Goal: Transaction & Acquisition: Purchase product/service

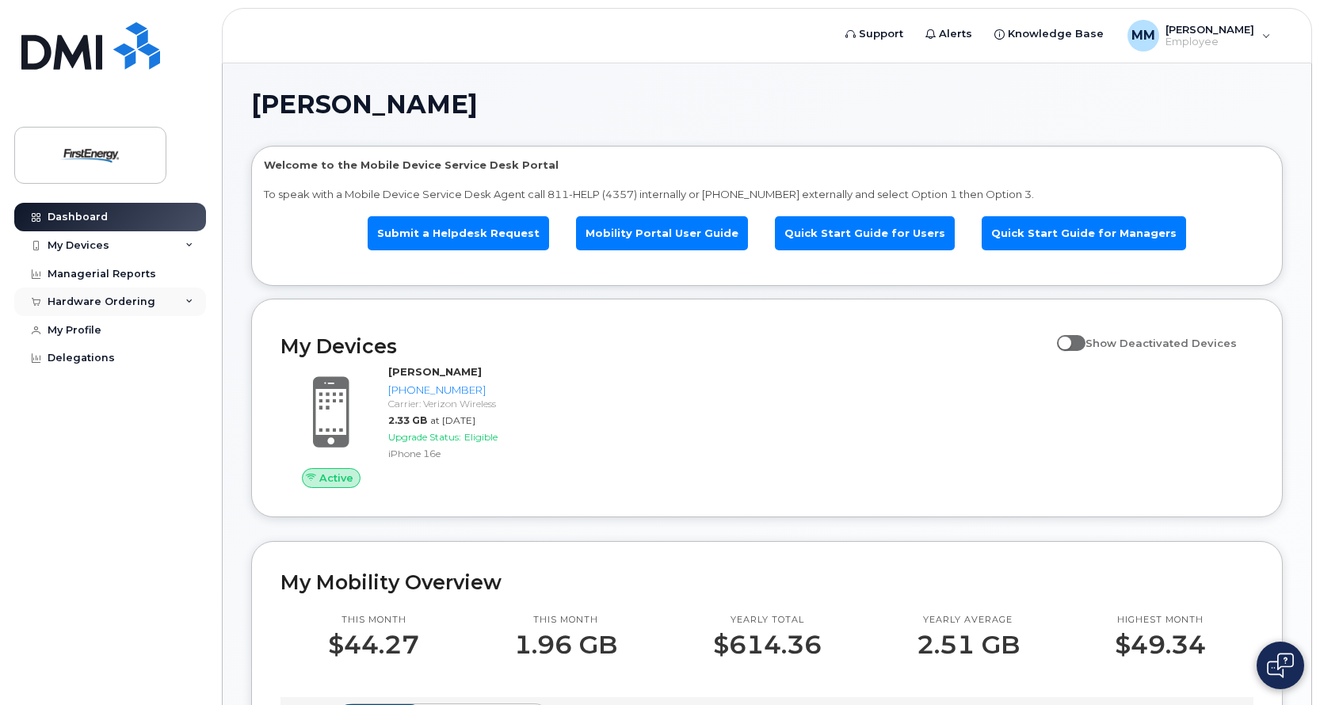
click at [191, 299] on icon at bounding box center [189, 302] width 8 height 8
click at [182, 242] on div "My Devices" at bounding box center [110, 245] width 192 height 29
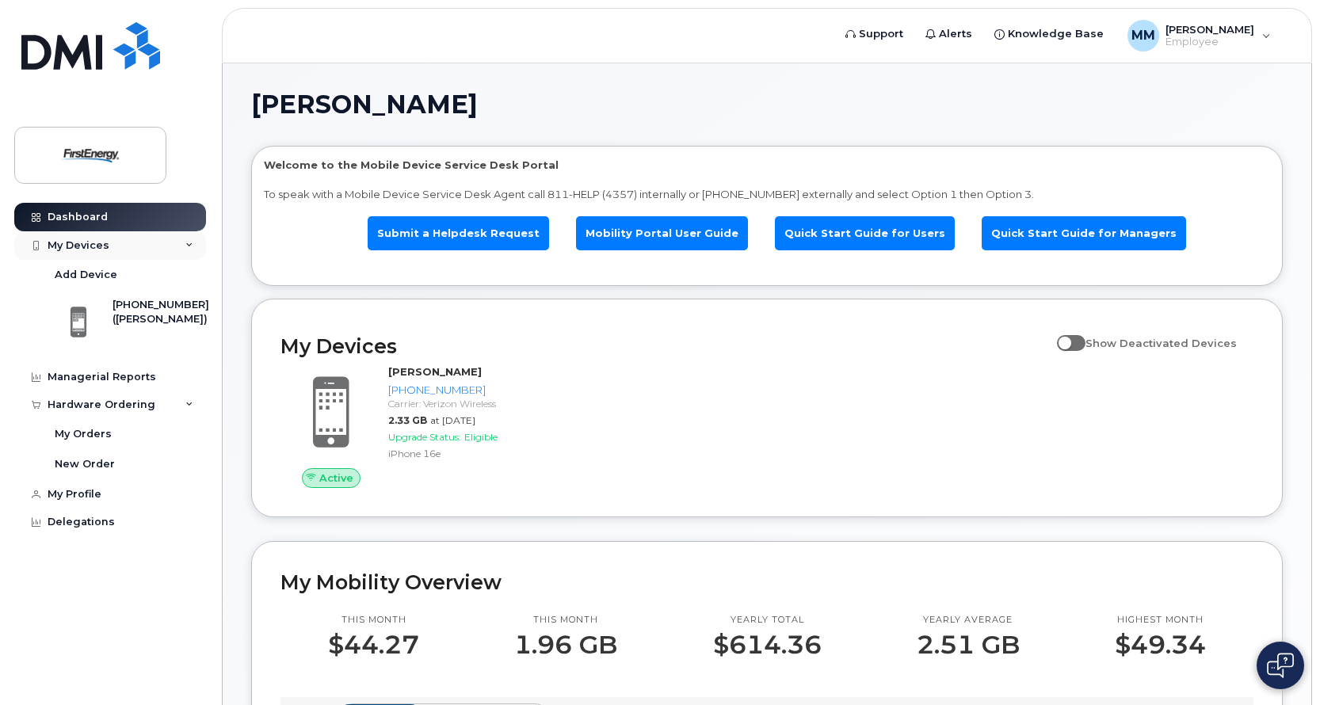
click at [182, 243] on div "My Devices" at bounding box center [110, 245] width 192 height 29
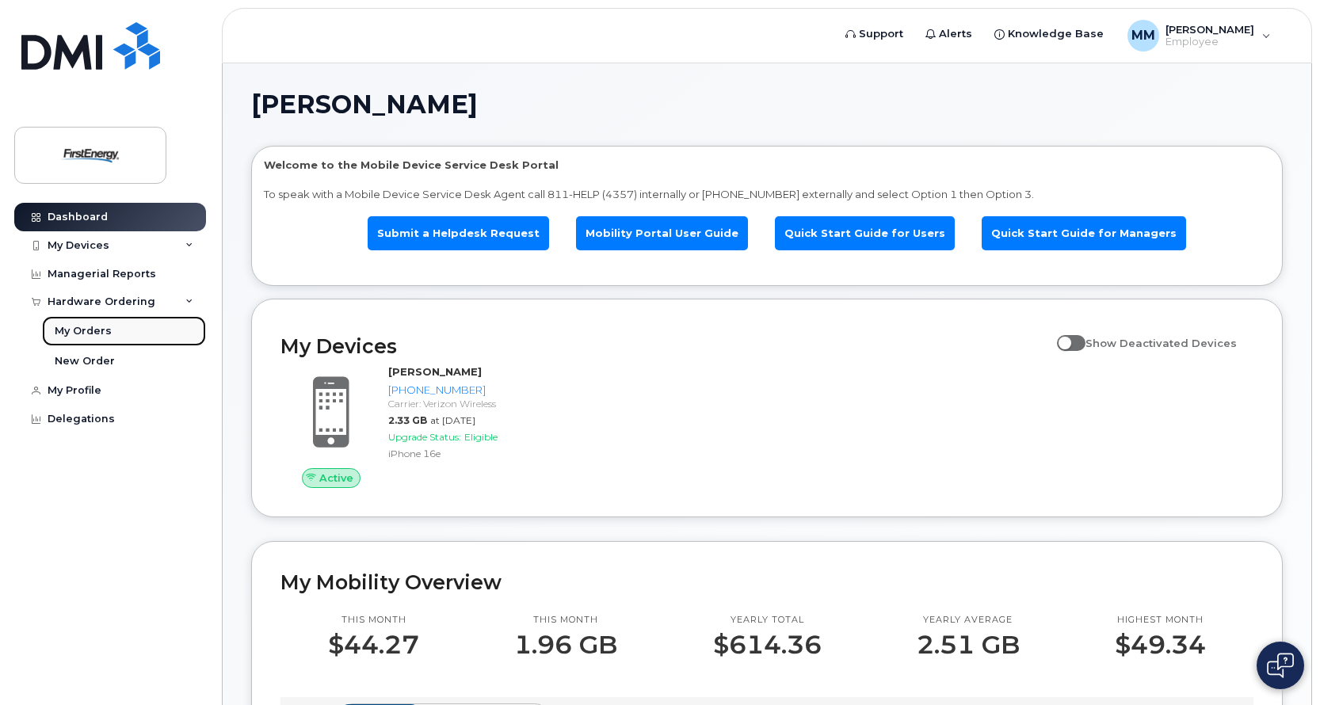
click at [95, 324] on div "My Orders" at bounding box center [83, 331] width 57 height 14
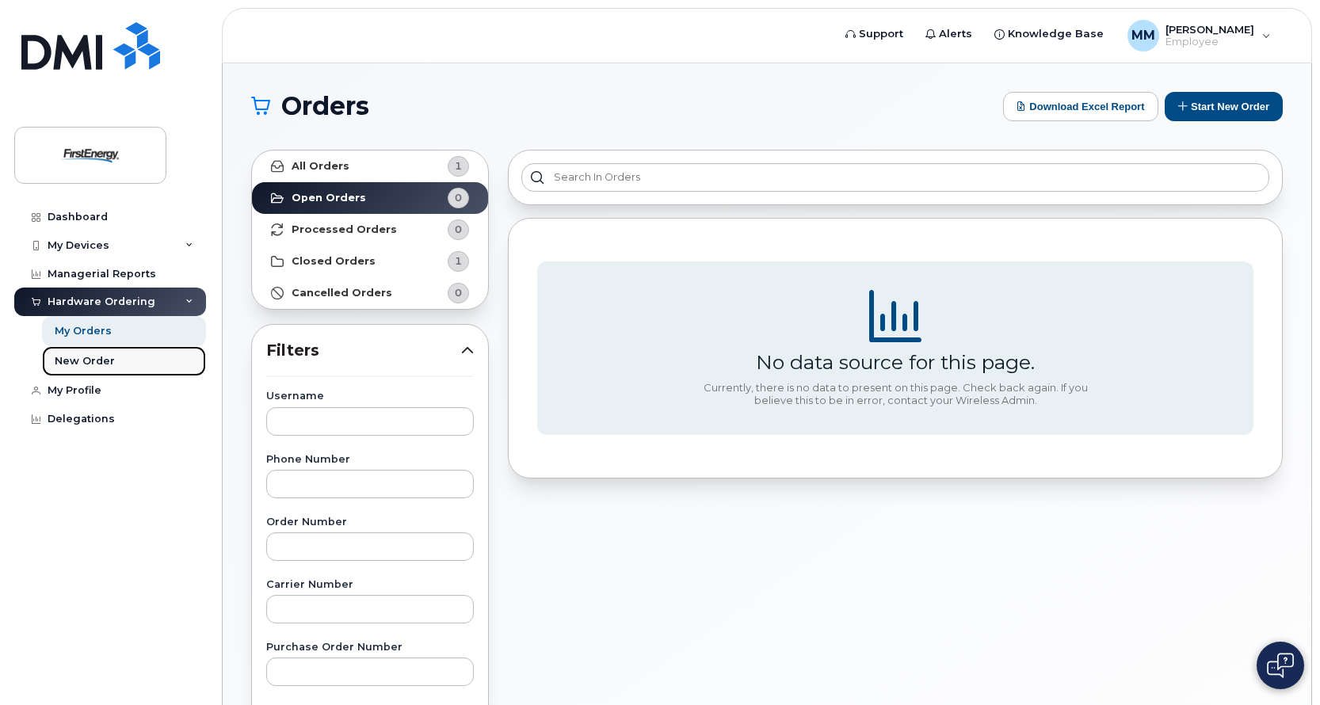
click at [97, 363] on div "New Order" at bounding box center [85, 361] width 60 height 14
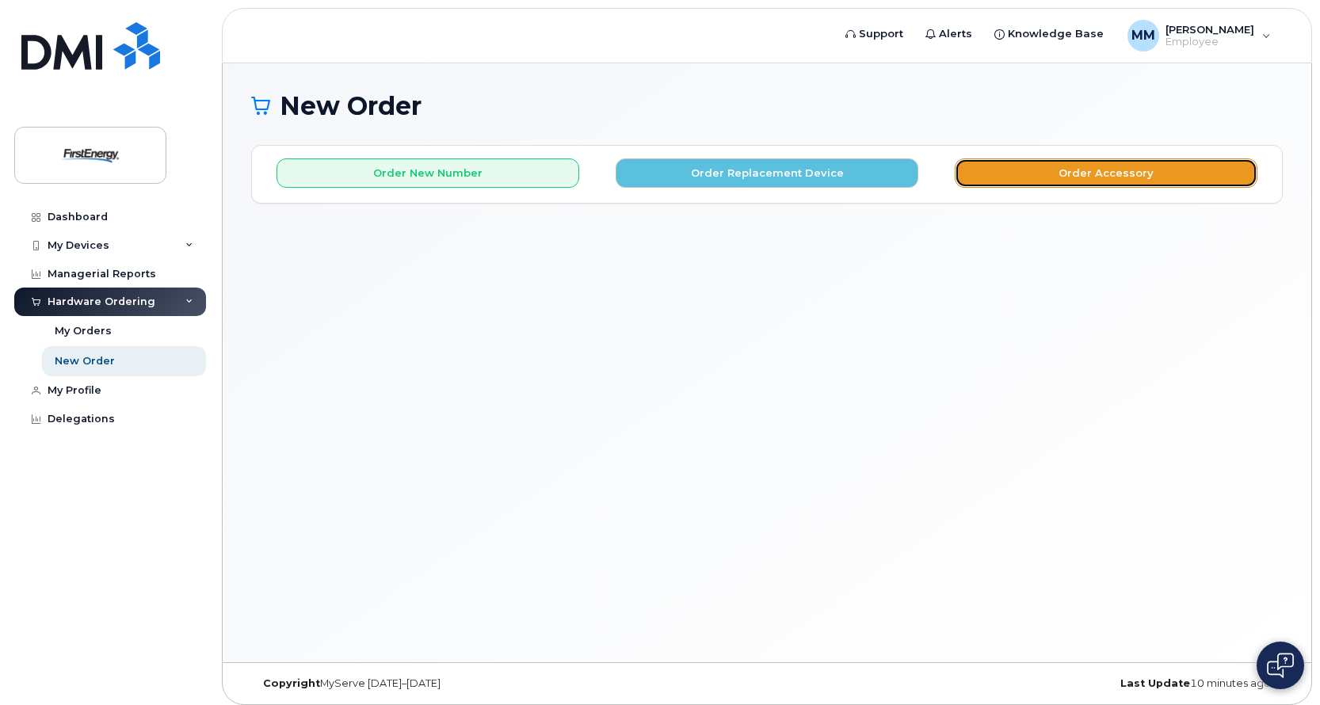
click at [1121, 177] on button "Order Accessory" at bounding box center [1106, 172] width 303 height 29
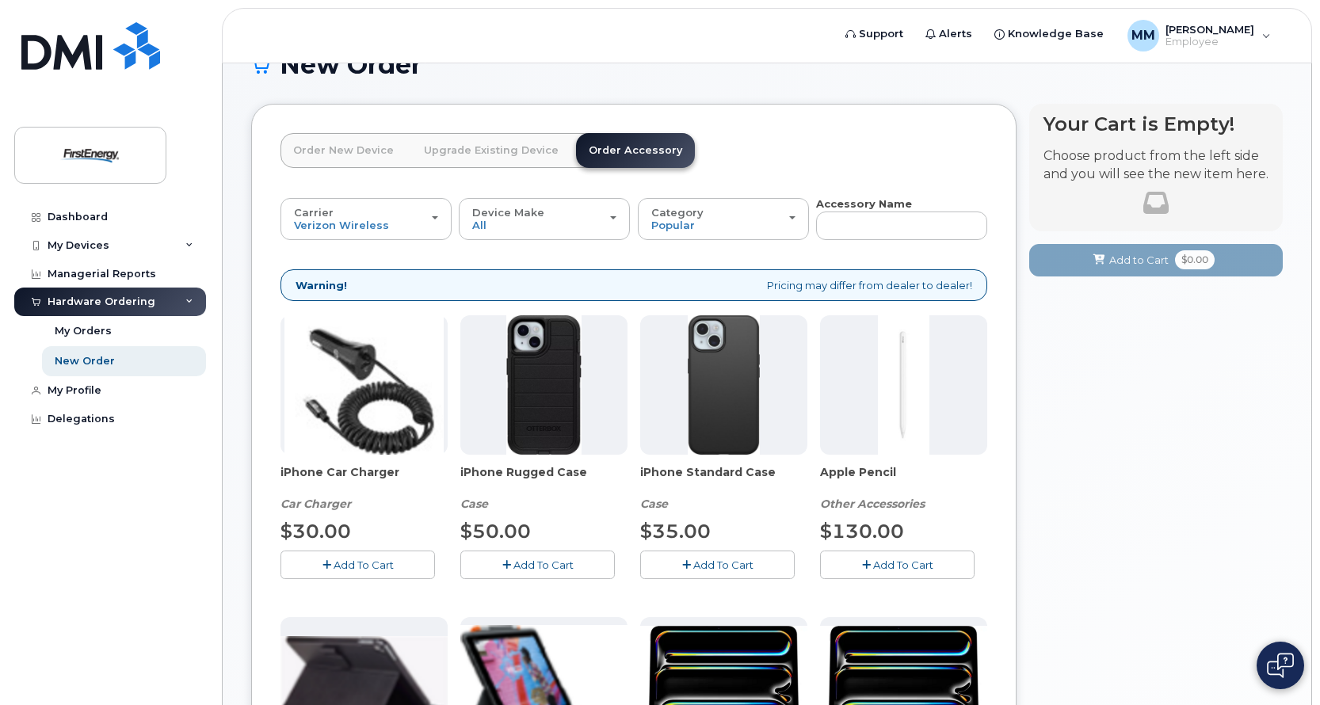
scroll to position [120, 0]
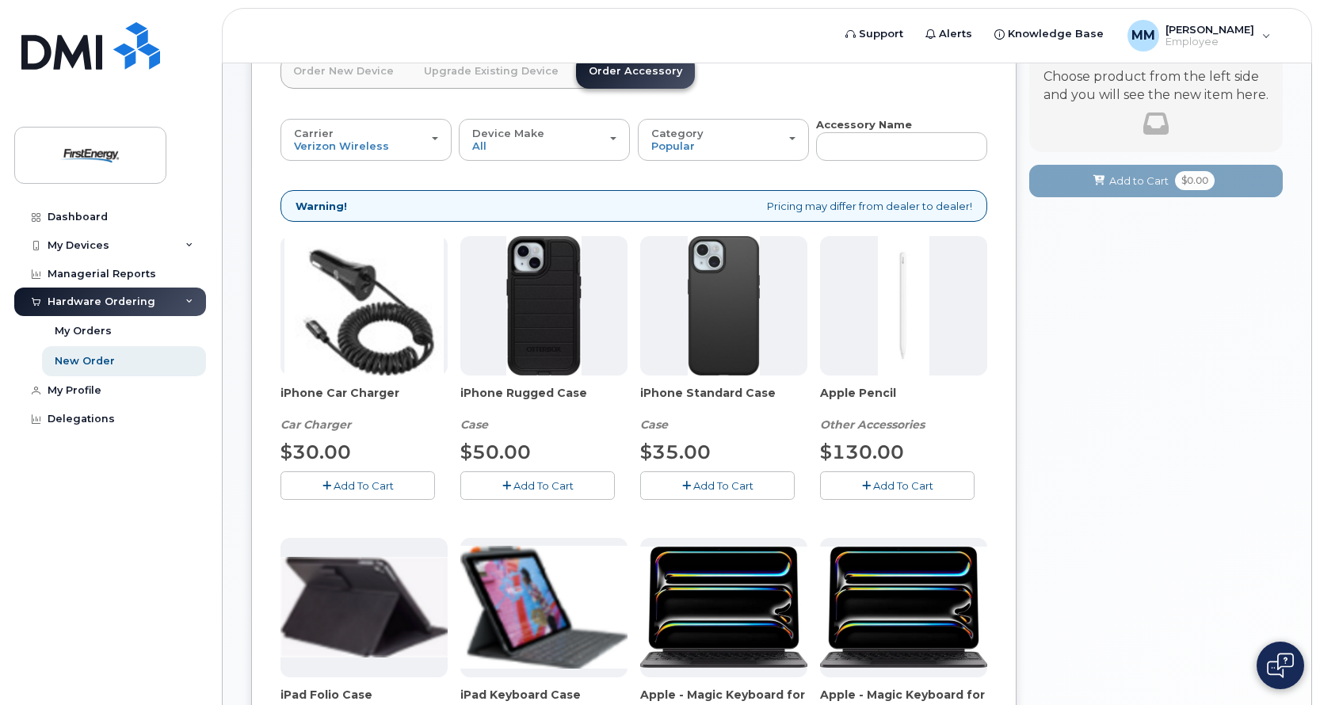
click at [702, 484] on span "Add To Cart" at bounding box center [723, 485] width 60 height 13
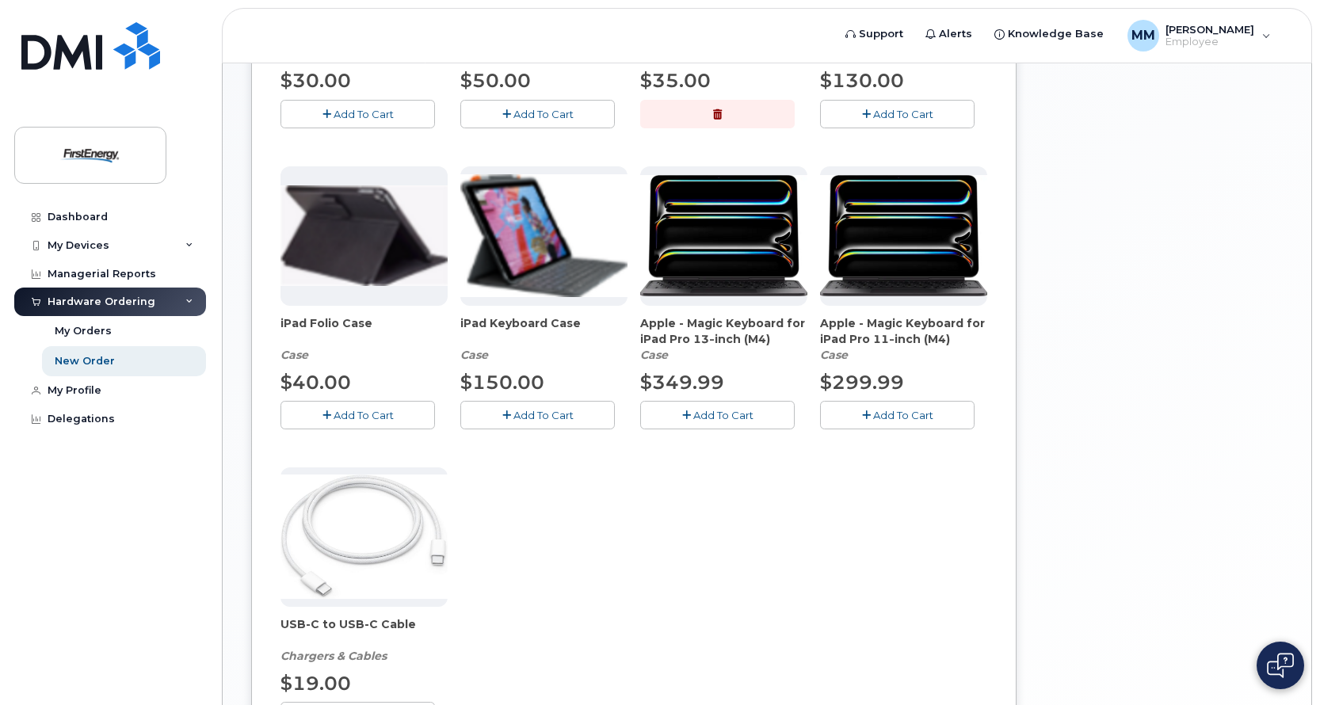
scroll to position [41, 0]
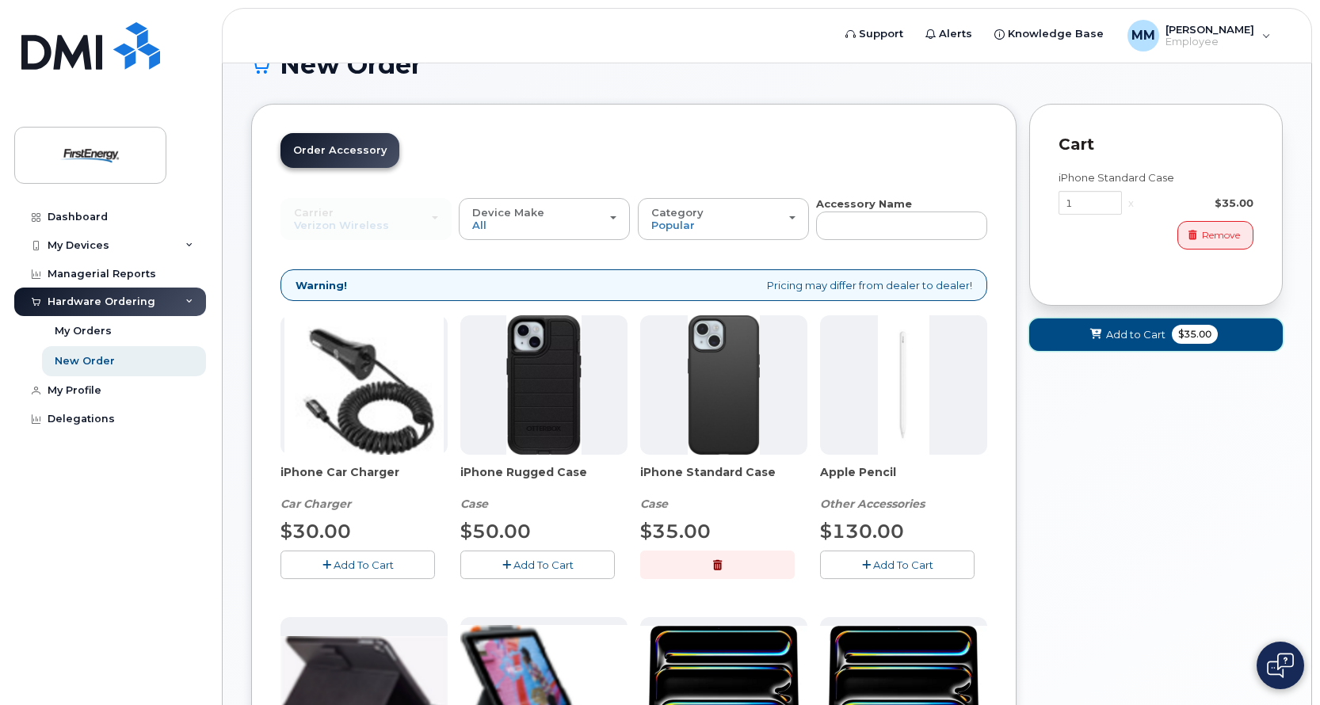
click at [1131, 334] on span "Add to Cart" at bounding box center [1135, 334] width 59 height 15
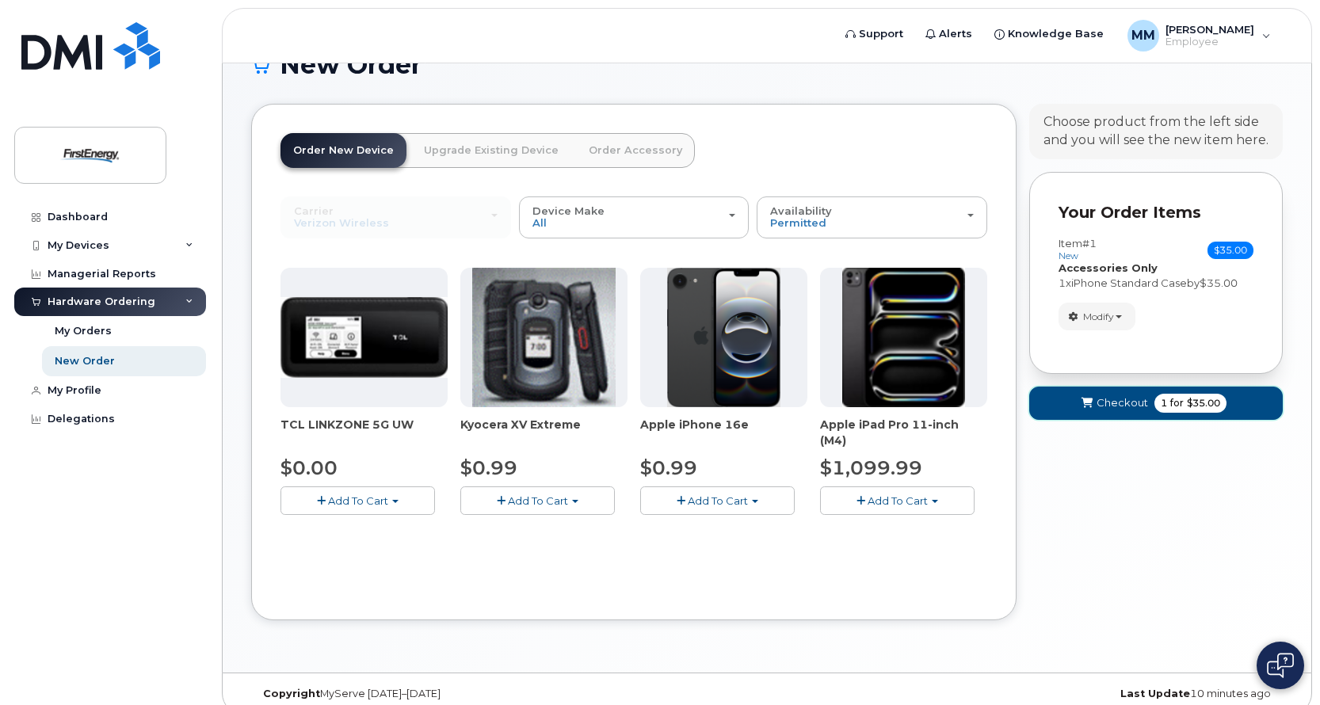
click at [1122, 402] on span "Checkout" at bounding box center [1121, 402] width 51 height 15
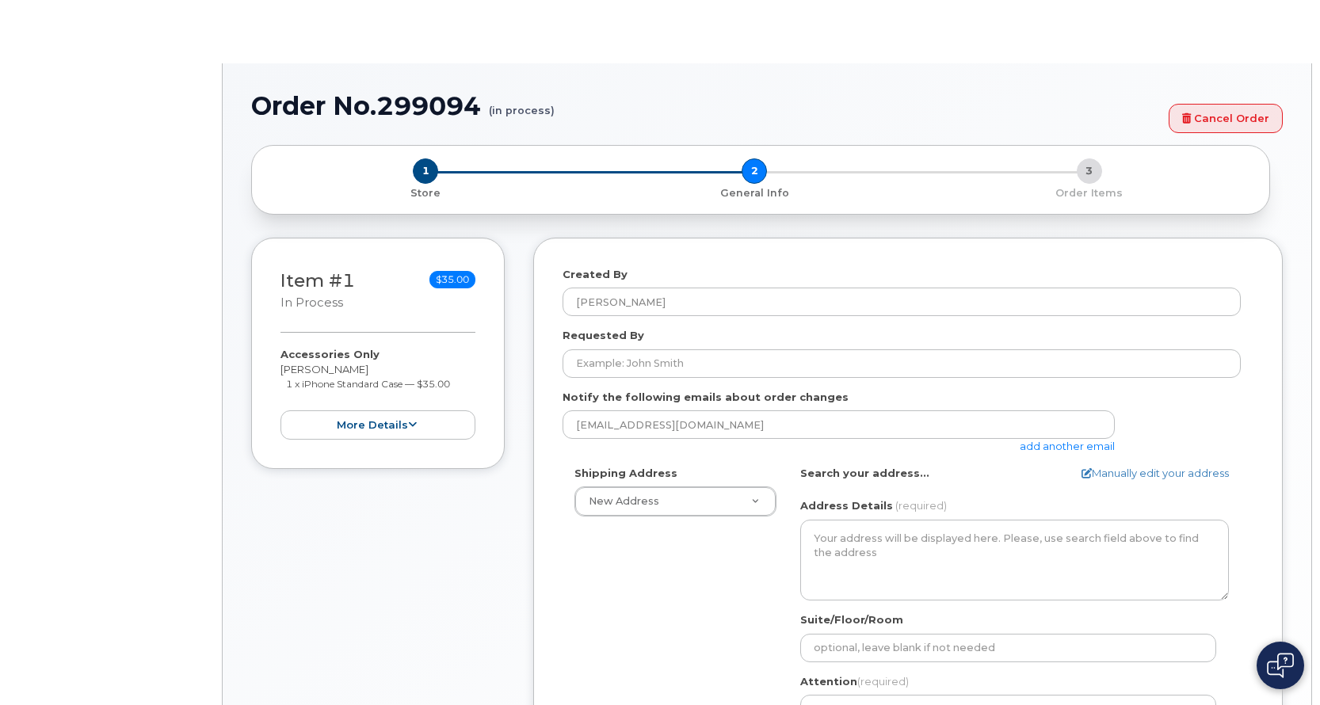
select select
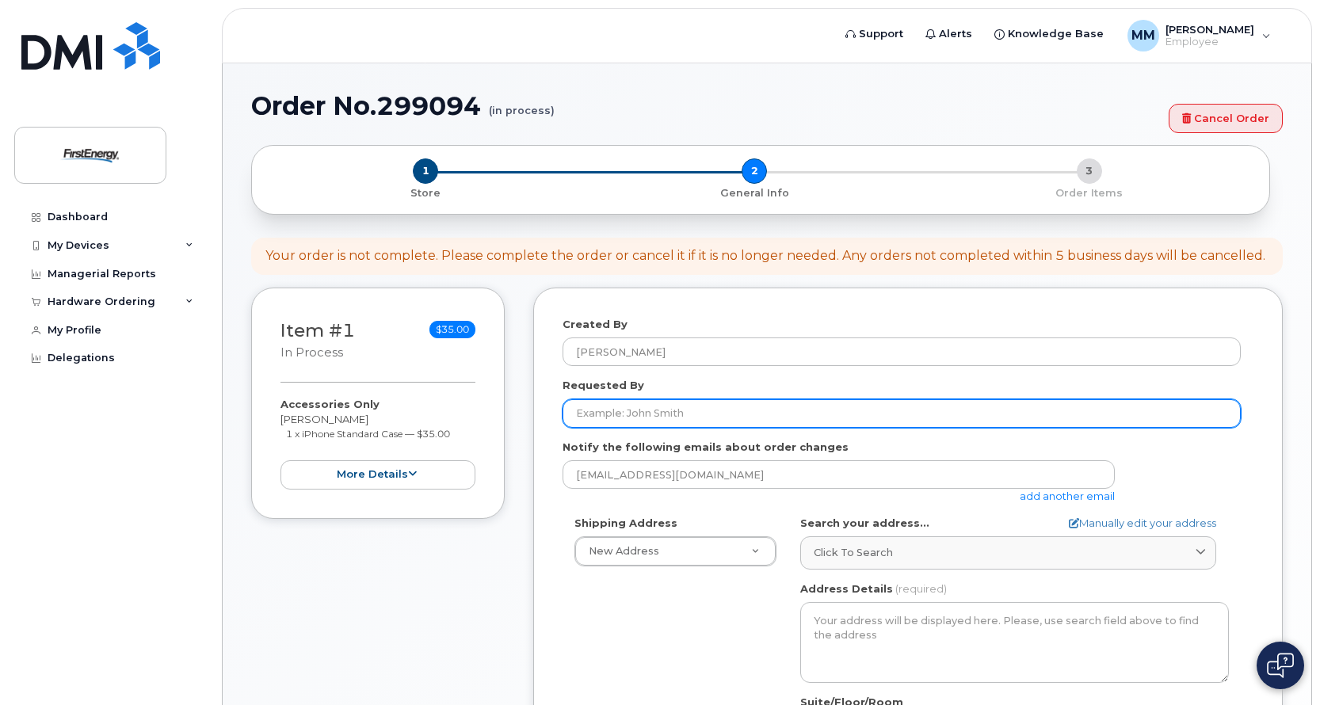
click at [755, 418] on input "Requested By" at bounding box center [901, 413] width 678 height 29
type input "[PERSON_NAME]"
type input "5673164568"
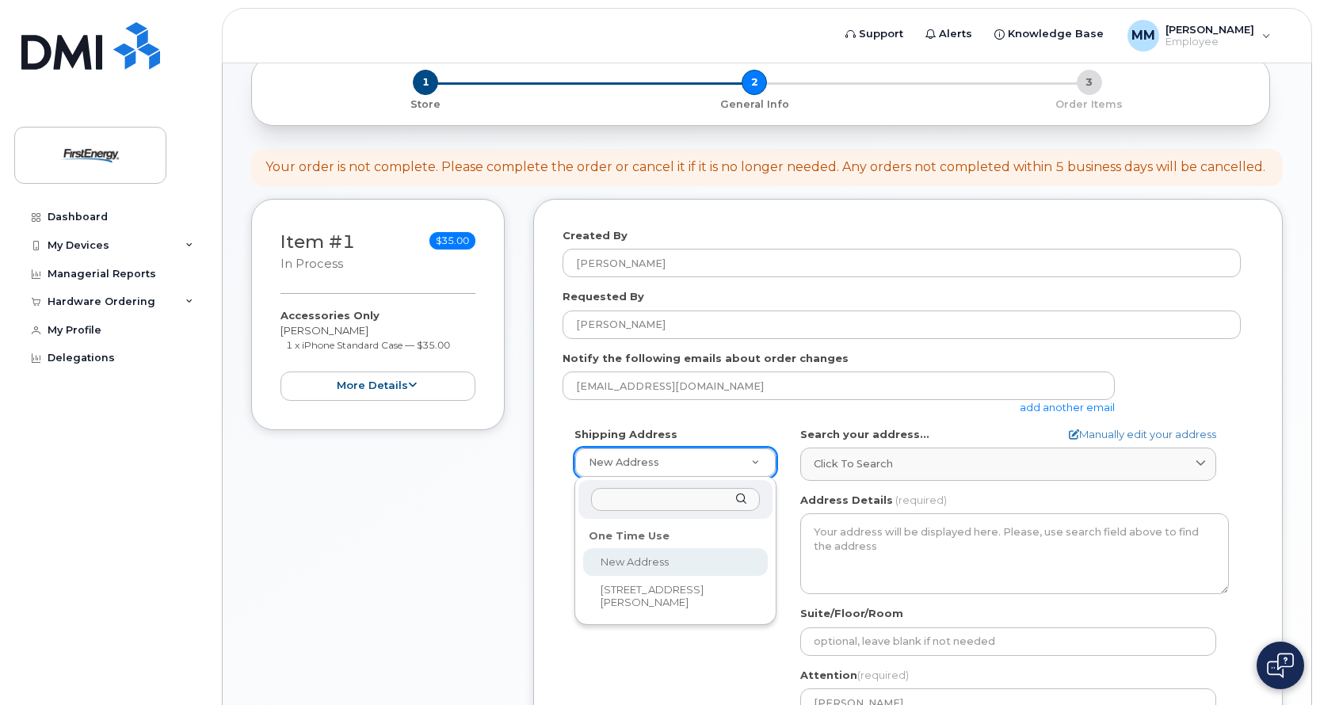
scroll to position [158, 0]
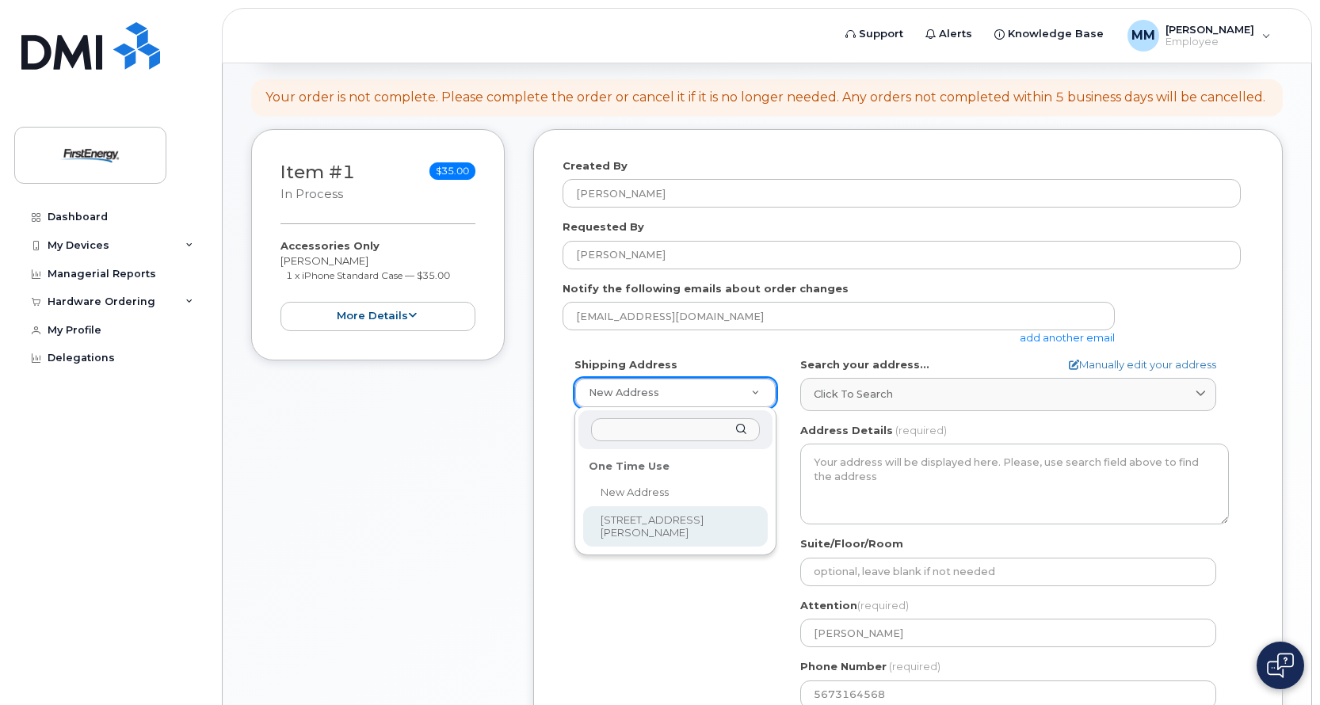
select select "860 N Cousino Rd"
type textarea "860 N Cousino Rd OREGON OH 43616-5751 UNITED STATES"
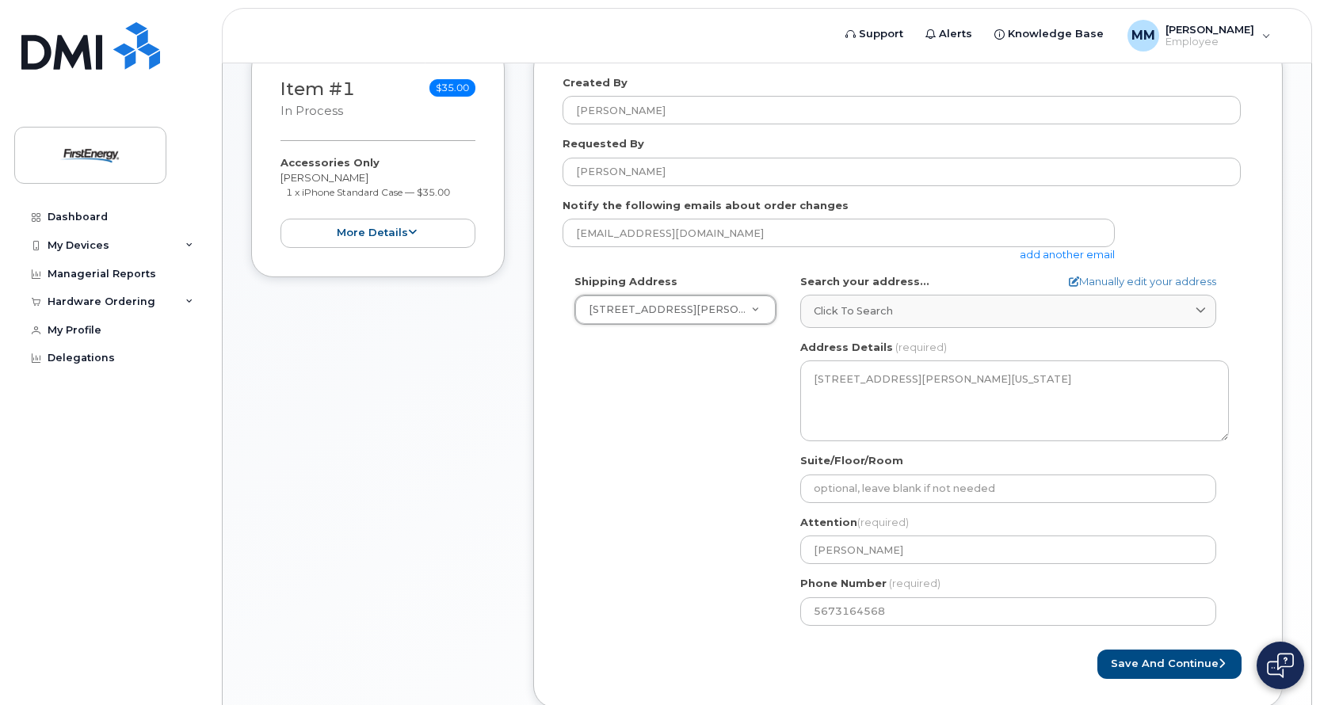
scroll to position [348, 0]
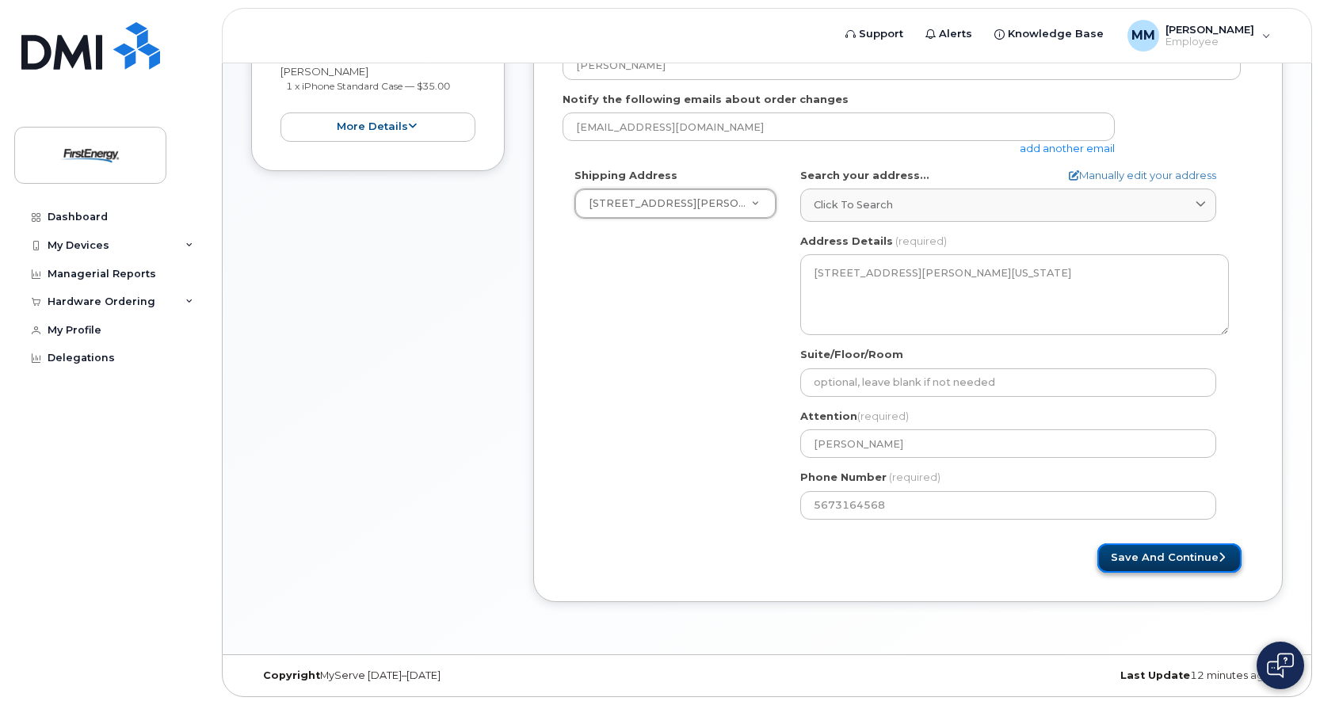
click at [1185, 559] on button "Save and Continue" at bounding box center [1169, 557] width 144 height 29
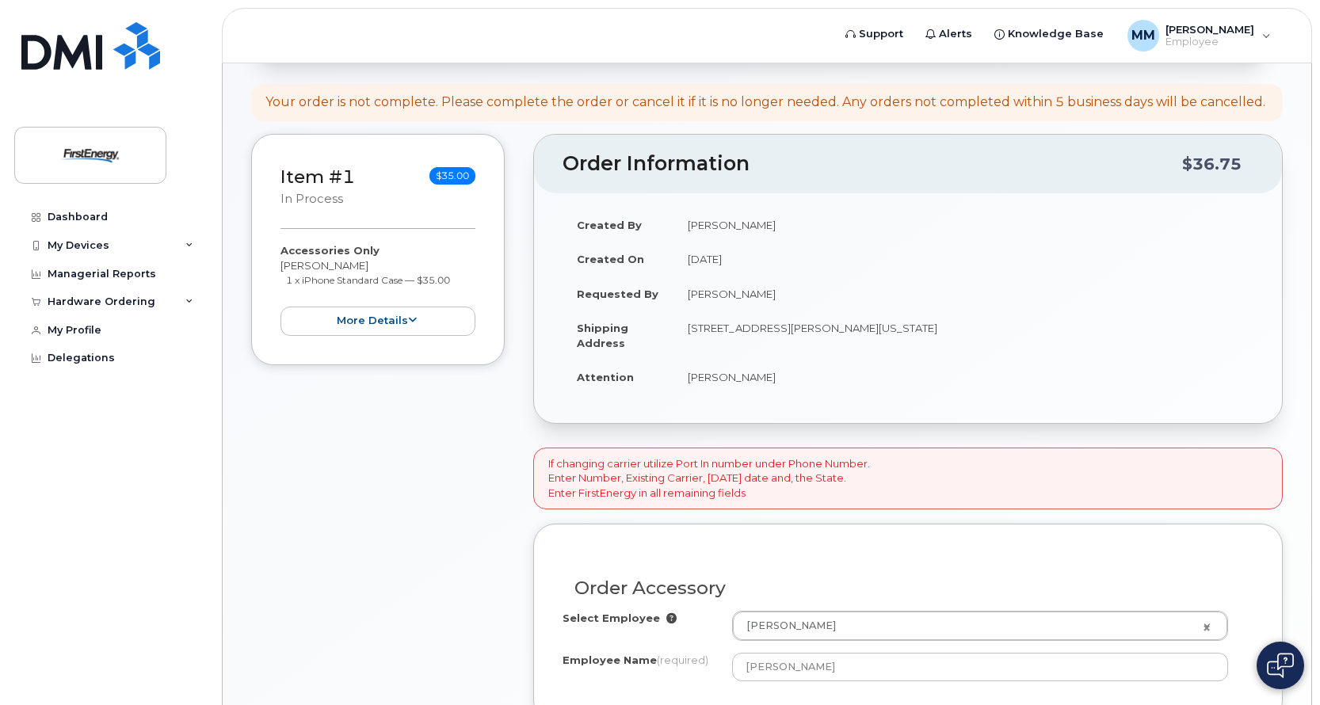
scroll to position [471, 0]
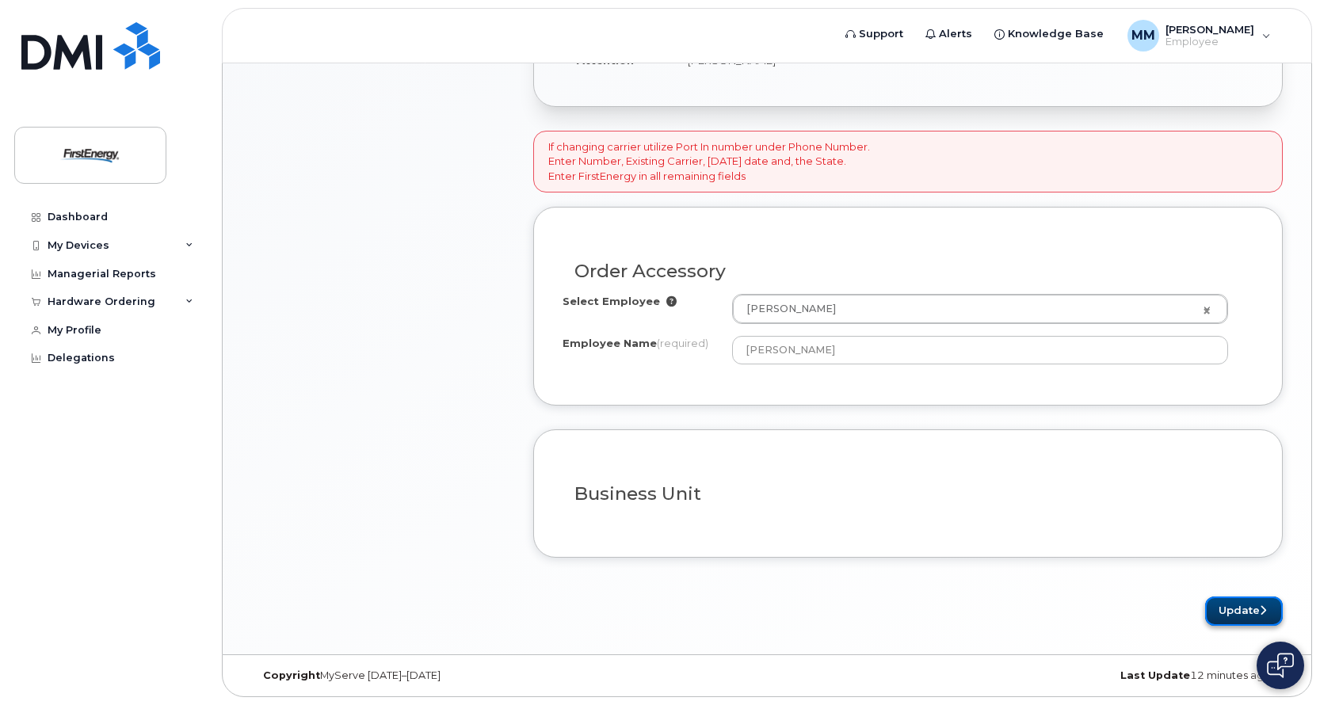
click at [1244, 617] on button "Update" at bounding box center [1244, 611] width 78 height 29
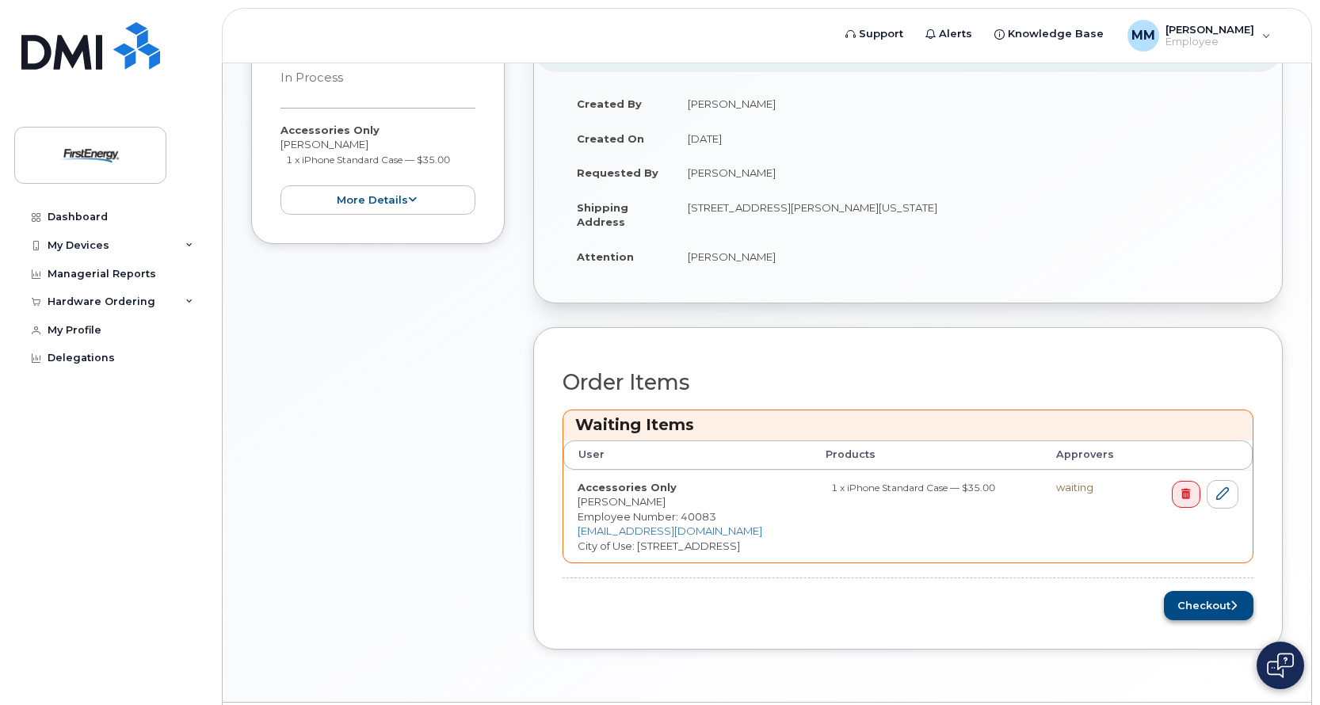
scroll to position [390, 0]
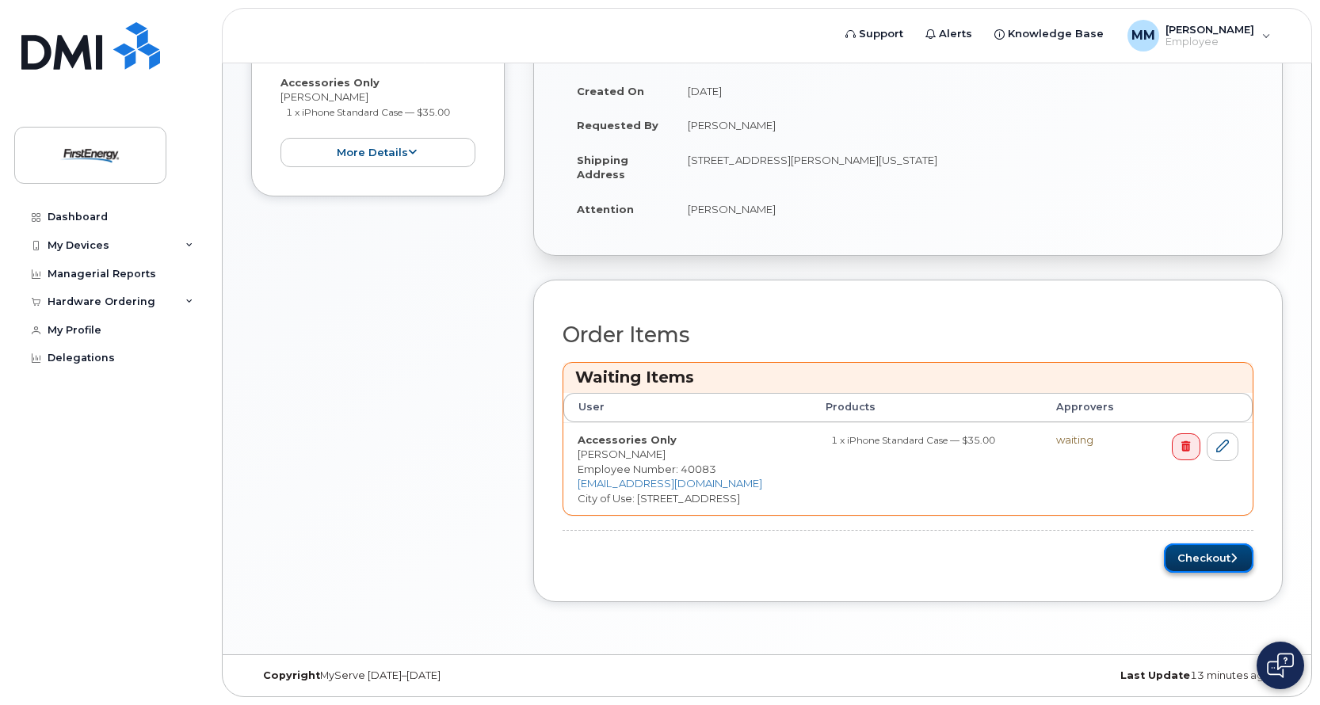
click at [1217, 560] on button "Checkout" at bounding box center [1209, 557] width 90 height 29
